Goal: Find specific page/section: Find specific page/section

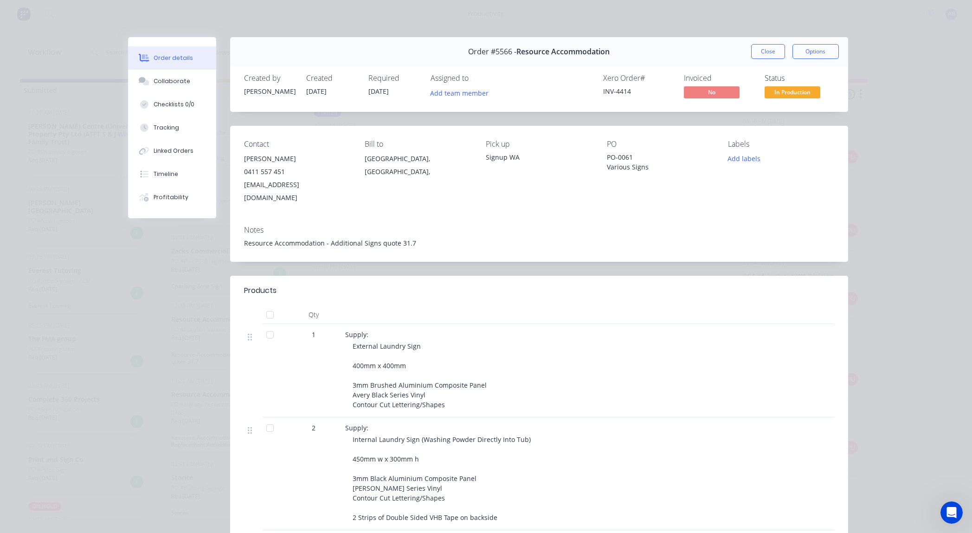
click at [762, 55] on button "Close" at bounding box center [768, 51] width 34 height 15
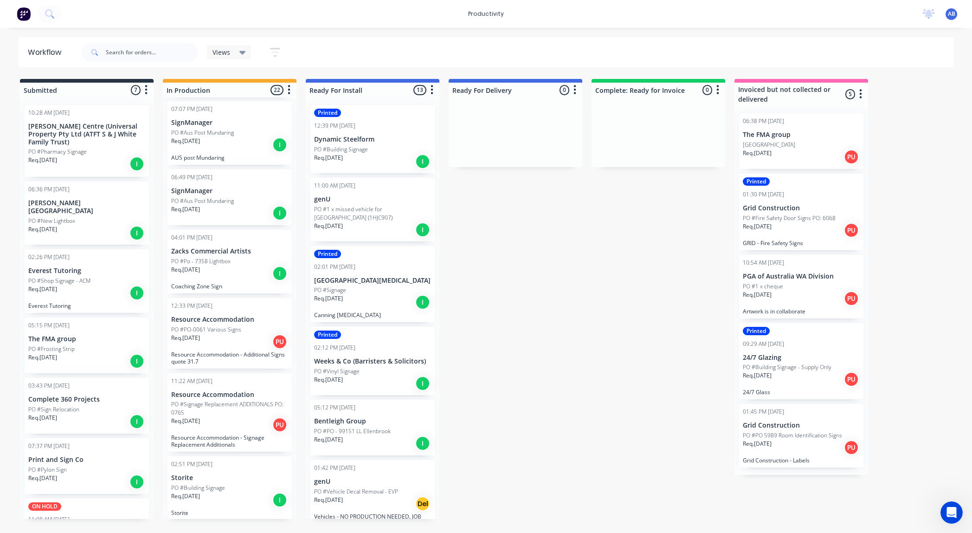
click at [215, 391] on p "Resource Accommodation" at bounding box center [229, 395] width 117 height 8
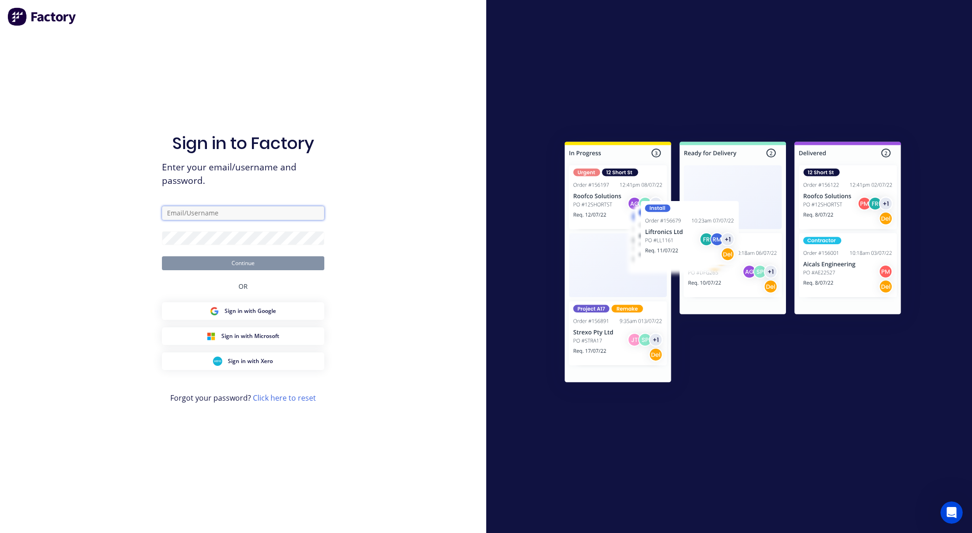
type input "[EMAIL_ADDRESS][DOMAIN_NAME]"
click at [256, 265] on button "Continue" at bounding box center [243, 263] width 162 height 14
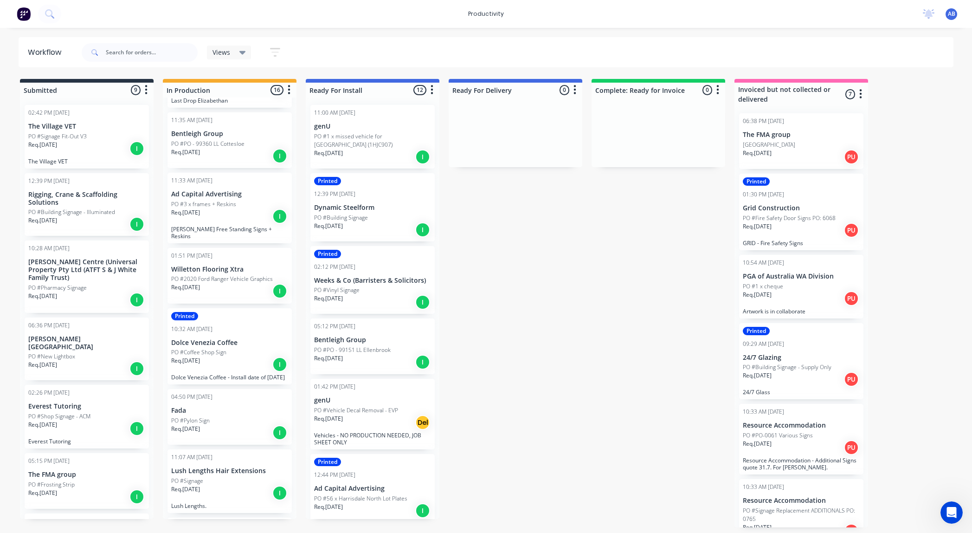
scroll to position [60, 0]
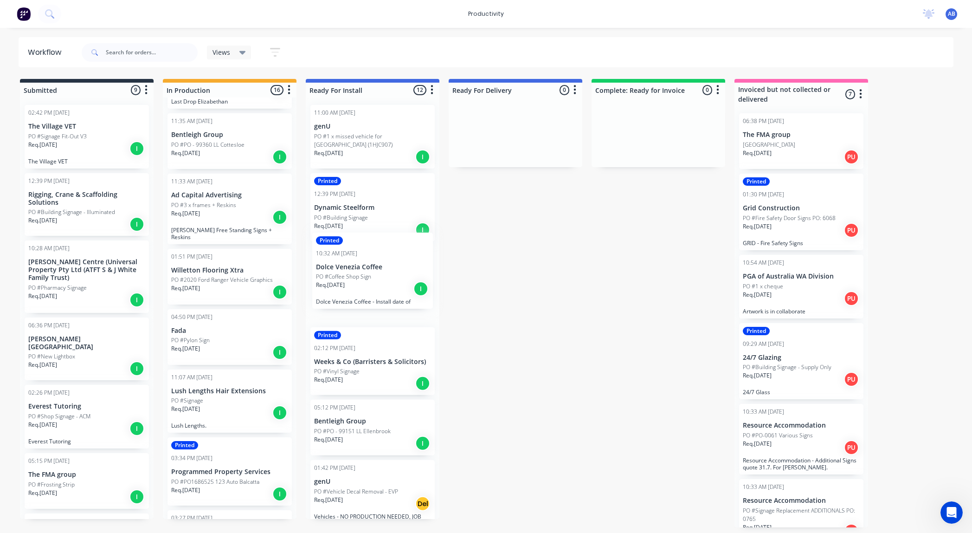
drag, startPoint x: 207, startPoint y: 340, endPoint x: 356, endPoint y: 268, distance: 164.8
click at [356, 268] on div "Submitted 9 Sort By Created date Required date Order number Customer name Most …" at bounding box center [565, 303] width 1144 height 448
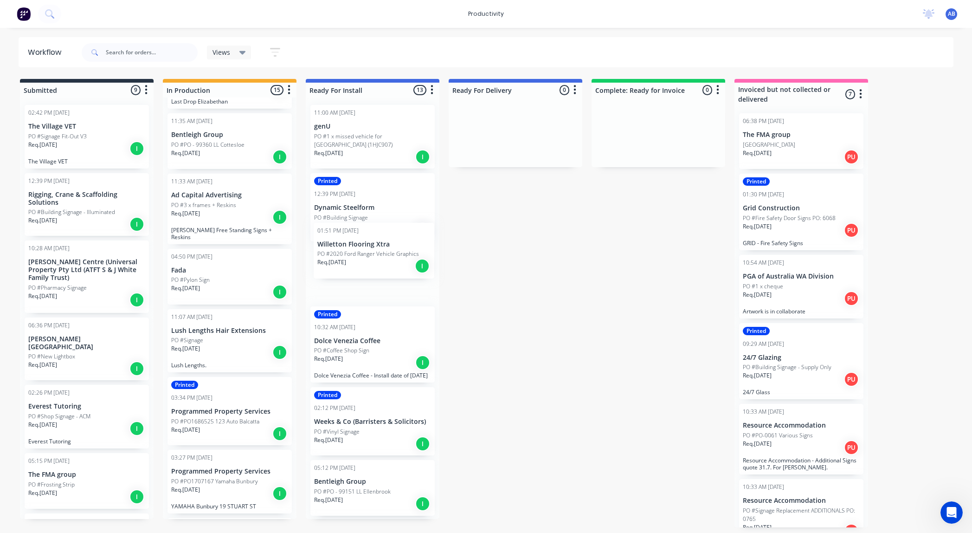
drag, startPoint x: 209, startPoint y: 275, endPoint x: 359, endPoint y: 256, distance: 151.2
click at [359, 256] on div "Submitted 9 Sort By Created date Required date Order number Customer name Most …" at bounding box center [565, 303] width 1144 height 448
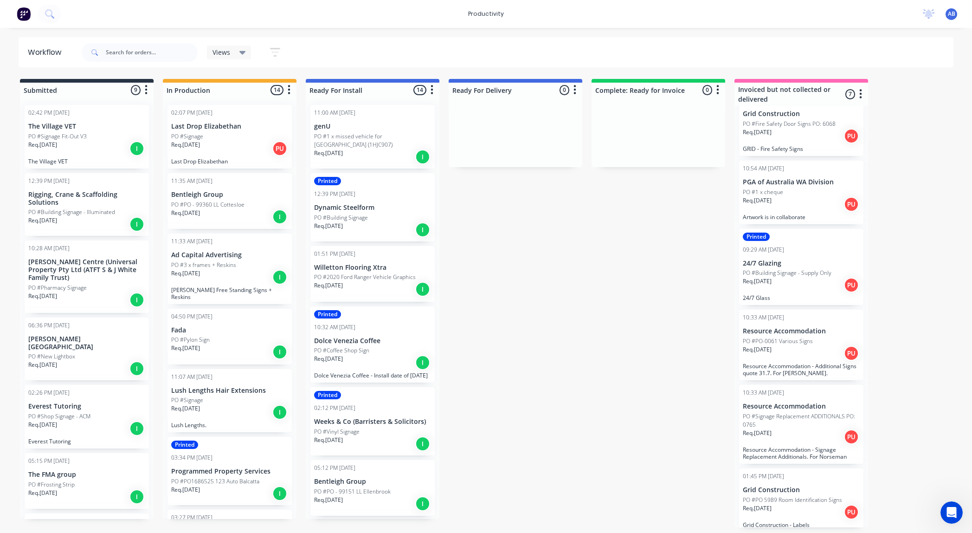
scroll to position [106, 0]
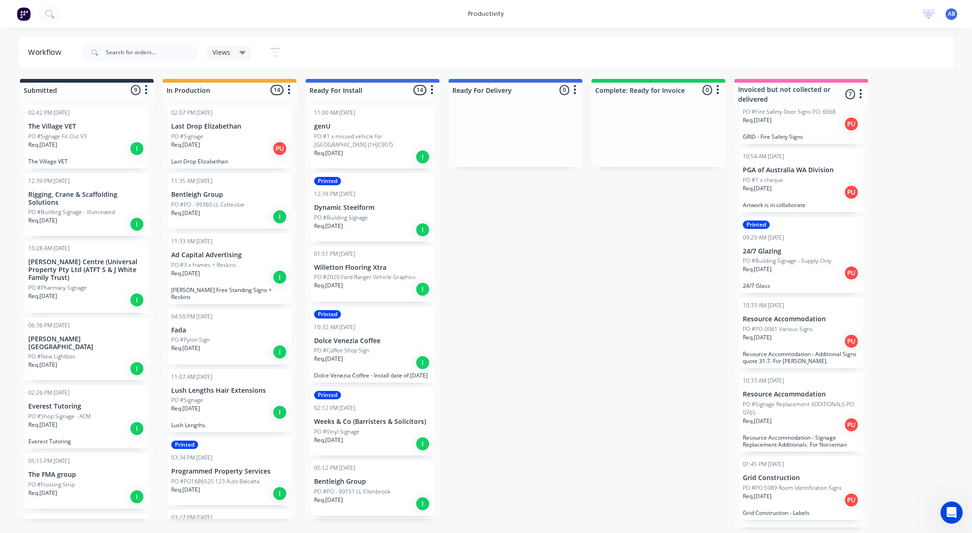
click at [826, 396] on p "Resource Accommodation" at bounding box center [801, 394] width 117 height 8
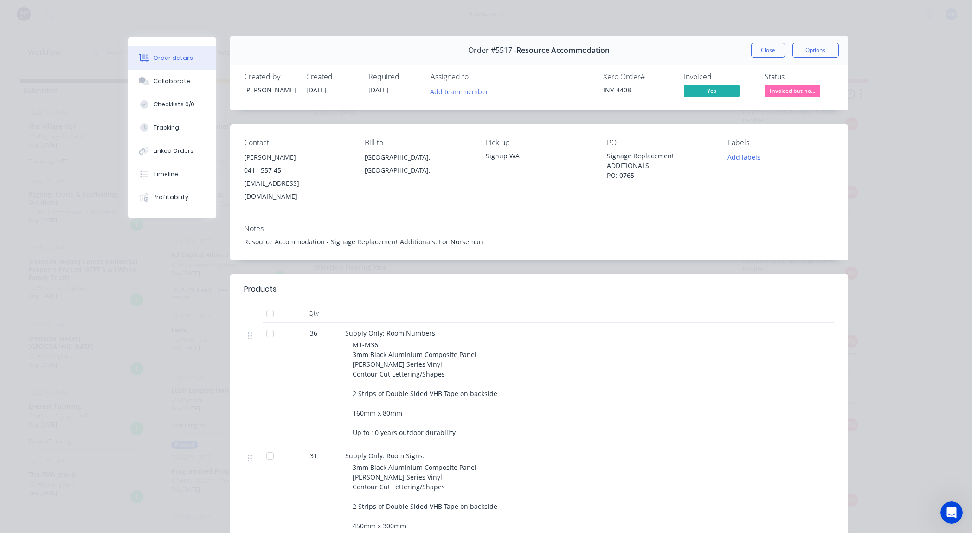
scroll to position [0, 0]
click at [769, 49] on button "Close" at bounding box center [768, 51] width 34 height 15
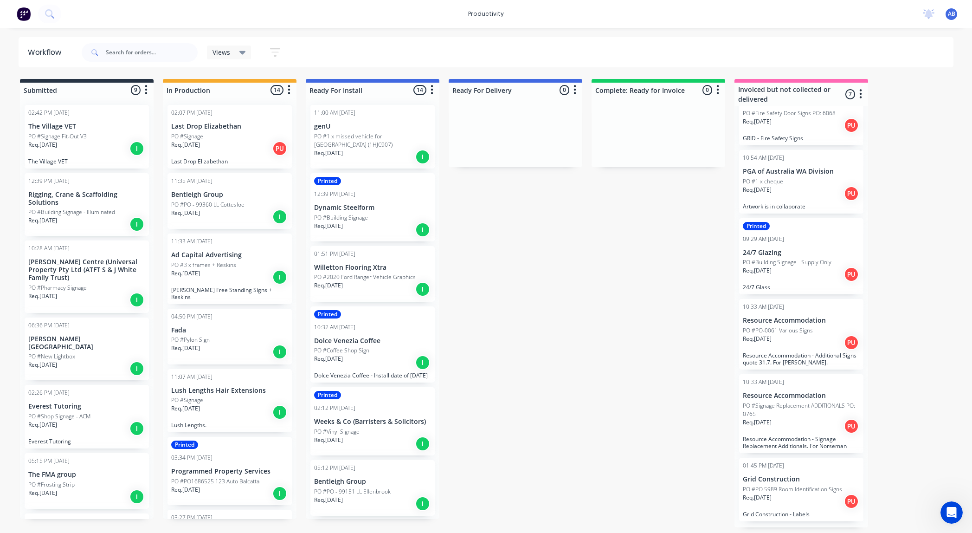
click at [804, 355] on p "Resource Accommodation - Additional Signs quote 31.7. For [PERSON_NAME]." at bounding box center [801, 359] width 117 height 14
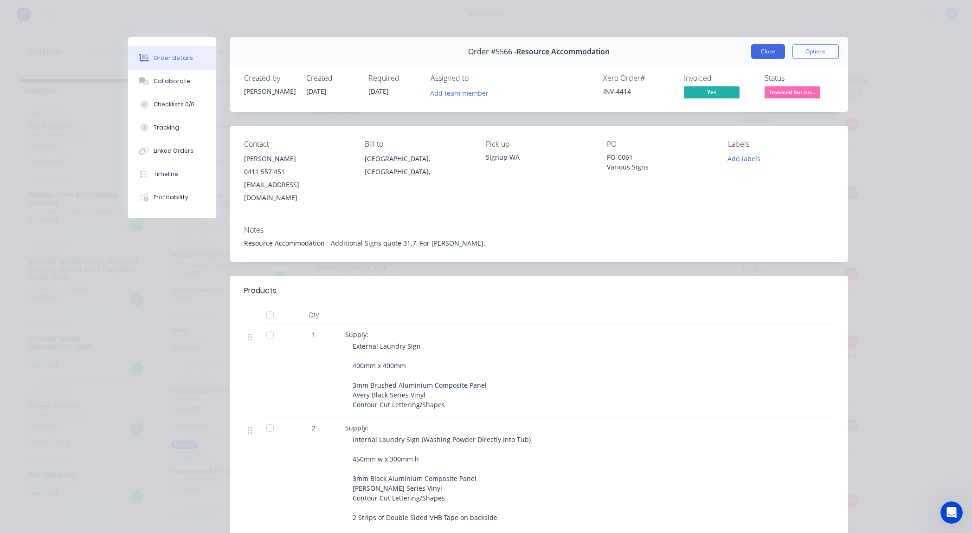
click at [779, 56] on button "Close" at bounding box center [768, 51] width 34 height 15
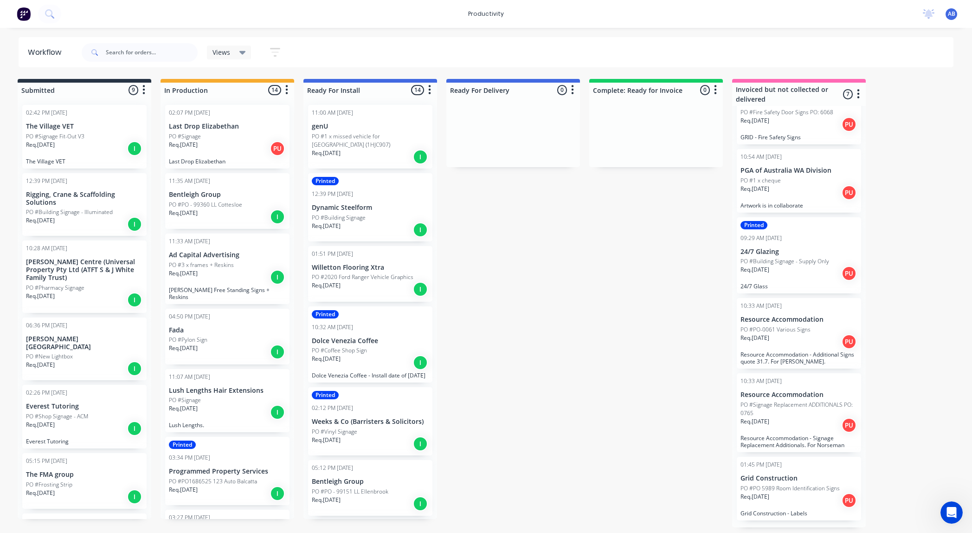
scroll to position [0, 8]
